Goal: Subscribe to service/newsletter

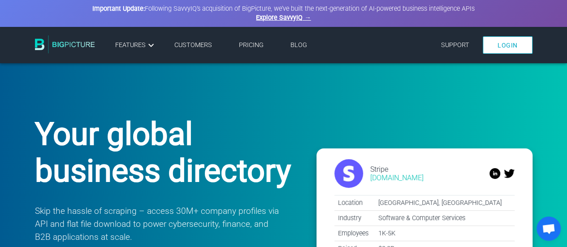
click at [262, 85] on div "Your global business directory Skip the hassle of scraping – access 30M+ compan…" at bounding box center [284, 205] width 524 height 250
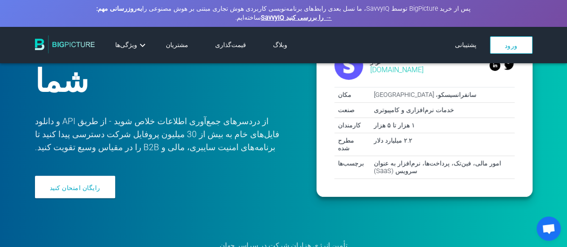
scroll to position [128, 0]
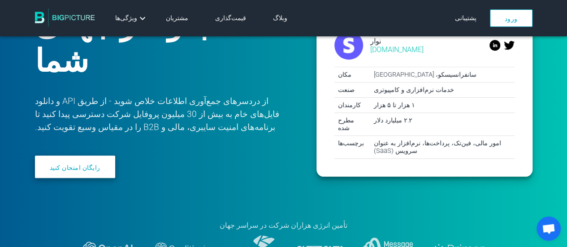
click at [77, 164] on font "رایگان امتحان کنید" at bounding box center [75, 167] width 51 height 7
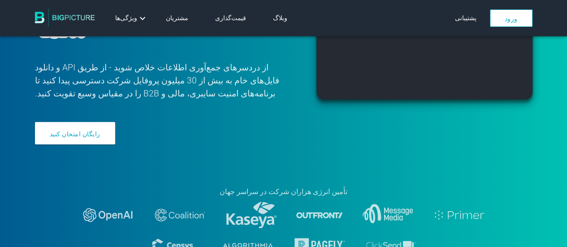
scroll to position [161, 0]
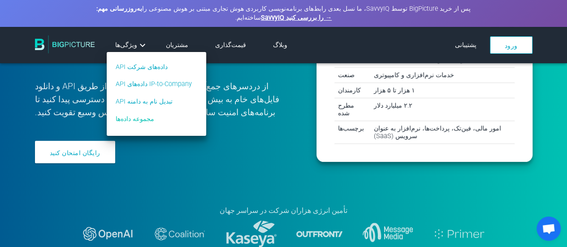
click at [135, 121] on font "مجموعه داده‌ها" at bounding box center [135, 119] width 39 height 8
